Goal: Task Accomplishment & Management: Use online tool/utility

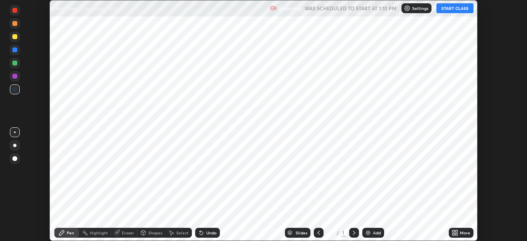
scroll to position [241, 527]
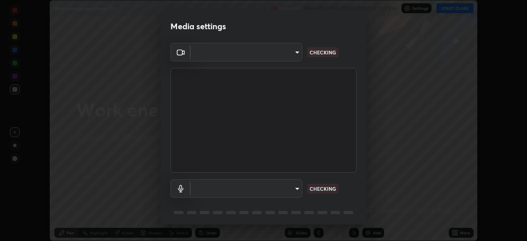
type input "ca2178d49a5cb12192a3fb46c4f9e24c845582a8c54499e9c28839f421edfd75"
click at [288, 191] on body "Erase all Work energy and power 05 Recording WAS SCHEDULED TO START AT 1:10 PM …" at bounding box center [263, 120] width 527 height 241
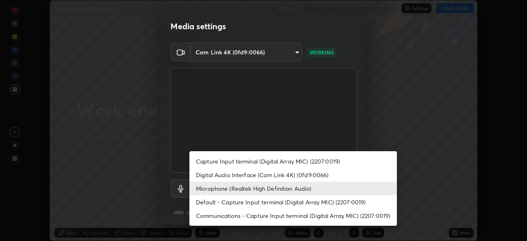
click at [307, 189] on li "Microphone (Realtek High Definition Audio)" at bounding box center [293, 189] width 208 height 14
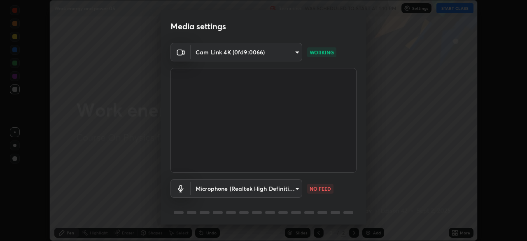
click at [290, 190] on body "Erase all Work energy and power 05 Recording WAS SCHEDULED TO START AT 1:10 PM …" at bounding box center [263, 120] width 527 height 241
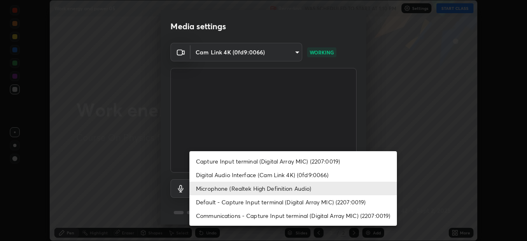
click at [286, 199] on li "Default - Capture Input terminal (Digital Array MIC) (2207:0019)" at bounding box center [293, 202] width 208 height 14
type input "default"
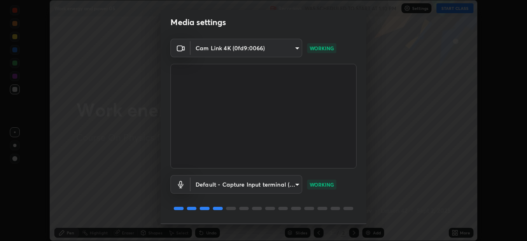
scroll to position [29, 0]
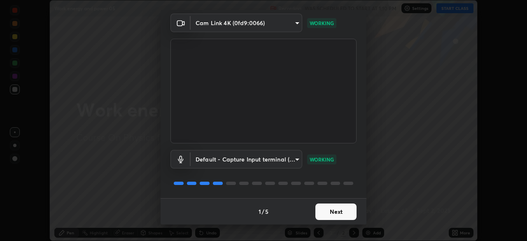
click at [344, 212] on button "Next" at bounding box center [336, 212] width 41 height 16
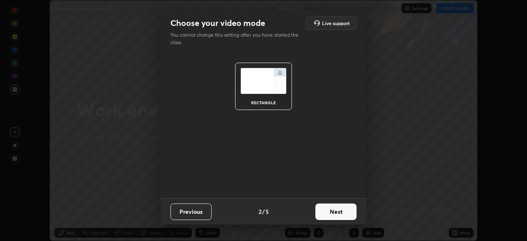
scroll to position [0, 0]
click at [346, 210] on button "Next" at bounding box center [336, 212] width 41 height 16
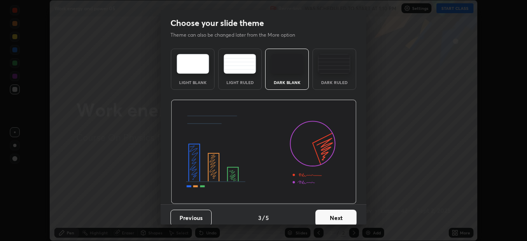
click at [349, 212] on button "Next" at bounding box center [336, 218] width 41 height 16
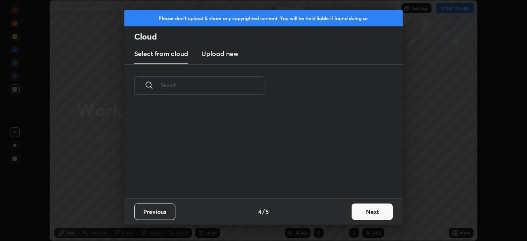
click at [352, 209] on button "Next" at bounding box center [372, 212] width 41 height 16
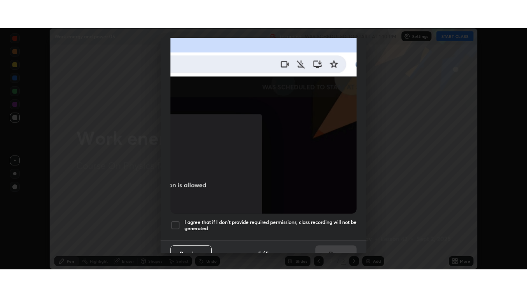
scroll to position [197, 0]
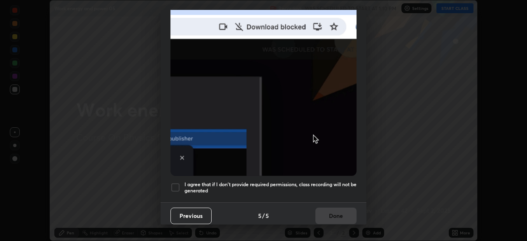
click at [302, 183] on h5 "I agree that if I don't provide required permissions, class recording will not …" at bounding box center [271, 187] width 172 height 13
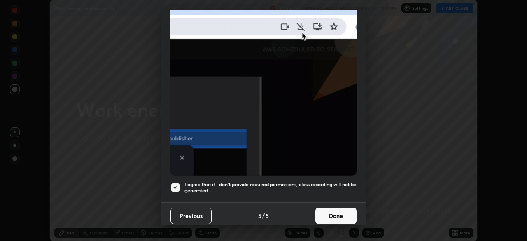
click at [325, 208] on button "Done" at bounding box center [336, 216] width 41 height 16
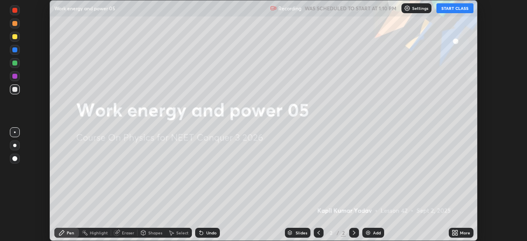
click at [455, 10] on button "START CLASS" at bounding box center [455, 8] width 37 height 10
click at [455, 233] on icon at bounding box center [455, 232] width 7 height 7
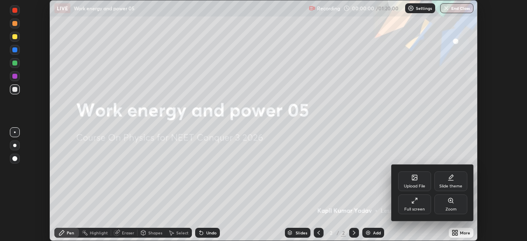
click at [430, 210] on div "Full screen" at bounding box center [414, 204] width 33 height 20
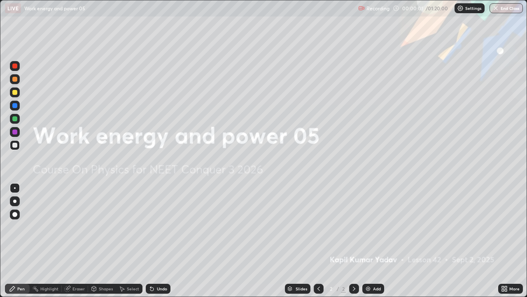
scroll to position [297, 527]
click at [373, 241] on div "Add" at bounding box center [377, 288] width 8 height 4
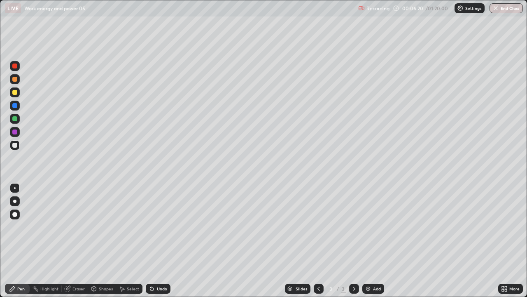
click at [370, 241] on img at bounding box center [368, 288] width 7 height 7
click at [366, 241] on img at bounding box center [368, 288] width 7 height 7
click at [368, 241] on img at bounding box center [368, 288] width 7 height 7
click at [317, 241] on icon at bounding box center [319, 288] width 7 height 7
click at [371, 241] on div "Add" at bounding box center [374, 288] width 22 height 10
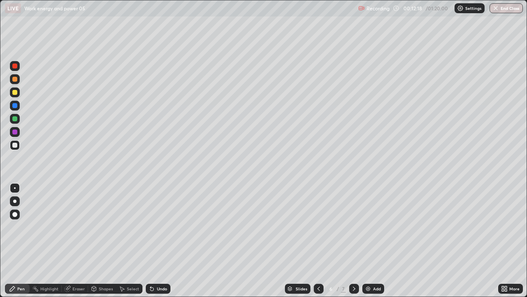
click at [16, 119] on div at bounding box center [14, 118] width 5 height 5
click at [17, 94] on div at bounding box center [14, 92] width 5 height 5
click at [371, 241] on div "Add" at bounding box center [374, 288] width 22 height 10
click at [158, 241] on div "Undo" at bounding box center [162, 288] width 10 height 4
click at [375, 241] on div "Add" at bounding box center [377, 288] width 8 height 4
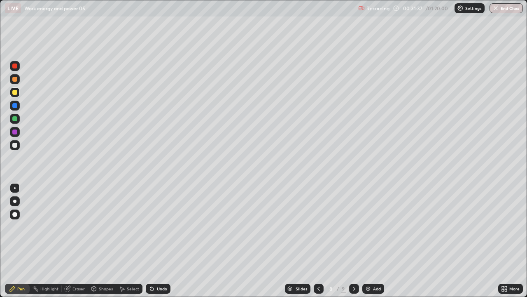
click at [369, 241] on img at bounding box center [368, 288] width 7 height 7
click at [379, 241] on div "Add" at bounding box center [377, 288] width 8 height 4
click at [159, 241] on div "Undo" at bounding box center [162, 288] width 10 height 4
click at [157, 241] on div "Undo" at bounding box center [162, 288] width 10 height 4
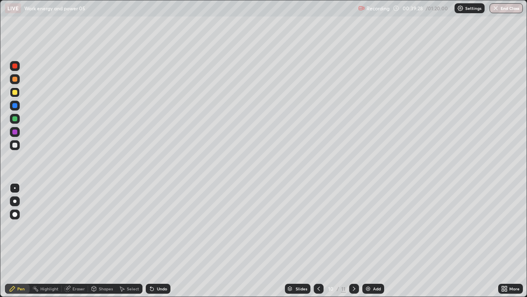
click at [157, 241] on div "Undo" at bounding box center [162, 288] width 10 height 4
click at [158, 241] on div "Undo" at bounding box center [158, 288] width 25 height 10
click at [372, 241] on div "Add" at bounding box center [374, 288] width 22 height 10
click at [374, 241] on div "Add" at bounding box center [374, 288] width 22 height 10
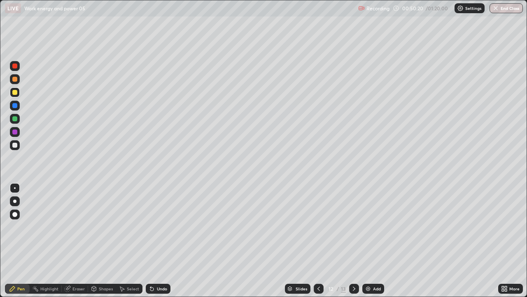
click at [370, 241] on img at bounding box center [368, 288] width 7 height 7
click at [367, 241] on img at bounding box center [368, 288] width 7 height 7
click at [363, 241] on div "Add" at bounding box center [374, 288] width 22 height 10
click at [159, 241] on div "Undo" at bounding box center [158, 288] width 25 height 10
click at [157, 241] on div "Undo" at bounding box center [158, 288] width 25 height 10
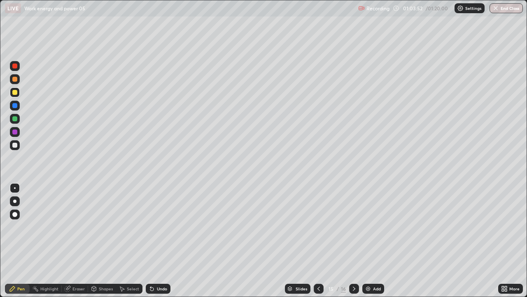
click at [157, 241] on div "Undo" at bounding box center [158, 288] width 25 height 10
click at [159, 241] on div "Undo" at bounding box center [162, 288] width 10 height 4
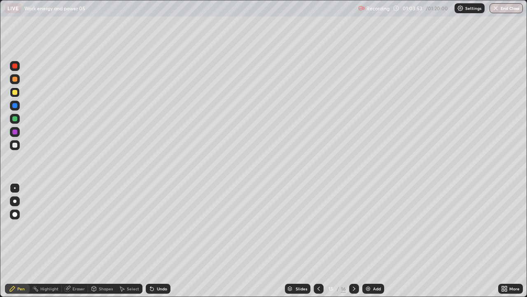
click at [159, 241] on div "Undo" at bounding box center [162, 288] width 10 height 4
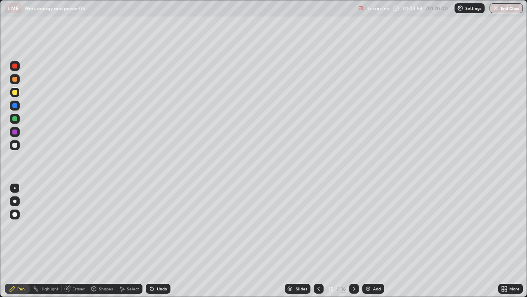
click at [159, 241] on div "Undo" at bounding box center [162, 288] width 10 height 4
click at [373, 241] on div "Add" at bounding box center [377, 288] width 8 height 4
click at [499, 9] on button "End Class" at bounding box center [506, 8] width 33 height 10
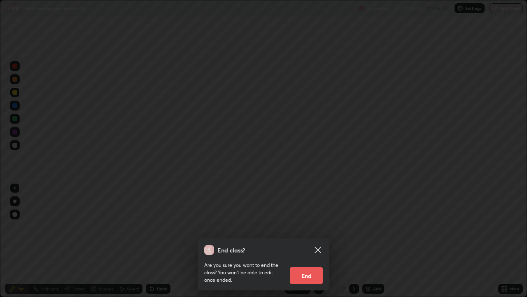
click at [308, 241] on button "End" at bounding box center [306, 275] width 33 height 16
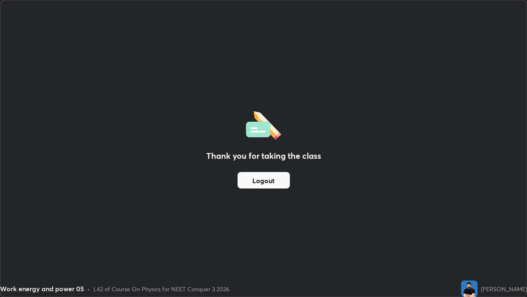
click at [281, 180] on button "Logout" at bounding box center [264, 180] width 52 height 16
